Goal: Check status: Check status

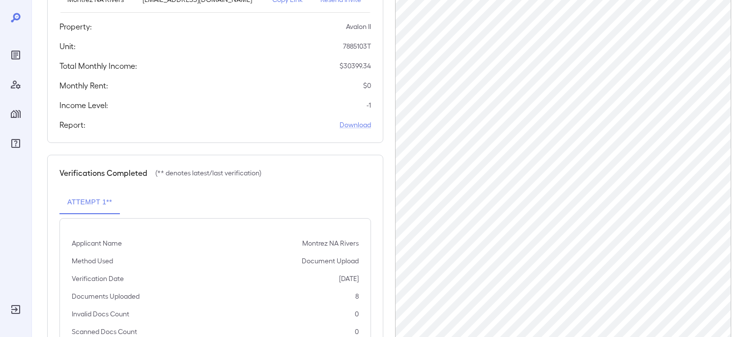
scroll to position [213, 0]
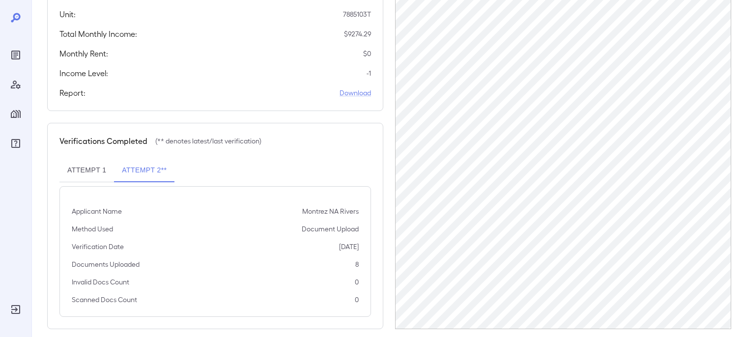
scroll to position [213, 0]
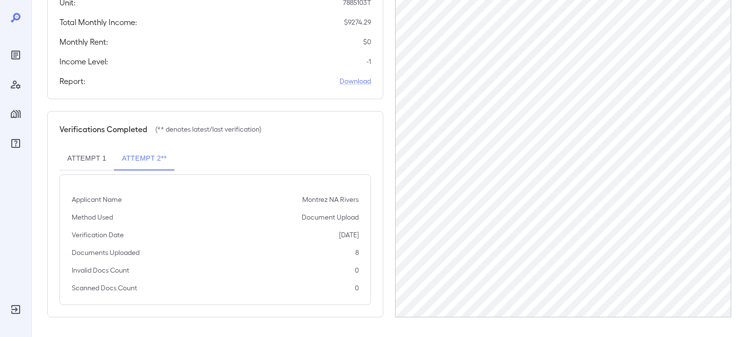
click at [79, 160] on button "Attempt 1" at bounding box center [86, 159] width 55 height 24
click at [153, 161] on button "Attempt 2**" at bounding box center [144, 159] width 60 height 24
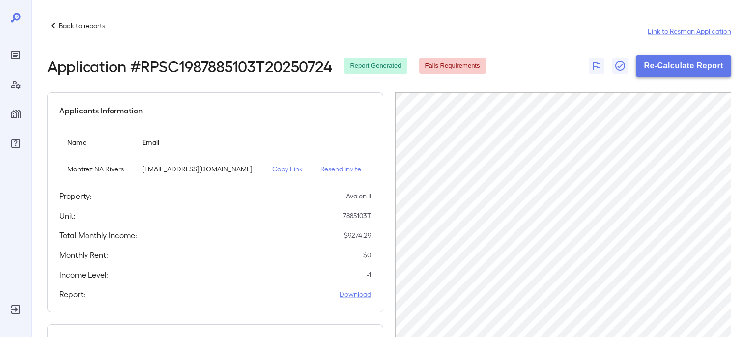
click at [699, 65] on button "Re-Calculate Report" at bounding box center [683, 66] width 95 height 22
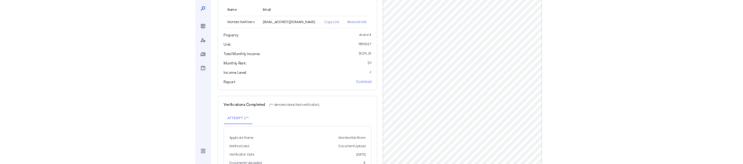
scroll to position [124, 0]
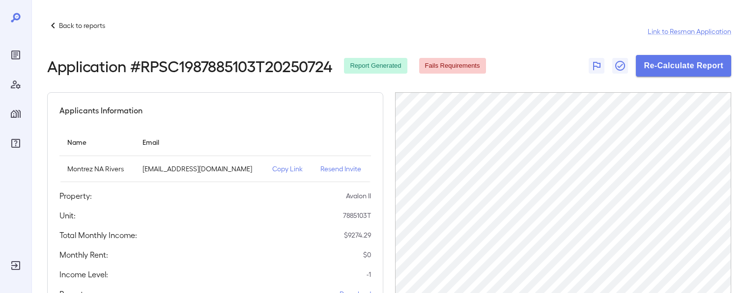
click at [272, 163] on p "Copy Link" at bounding box center [288, 169] width 32 height 10
